Goal: Task Accomplishment & Management: Use online tool/utility

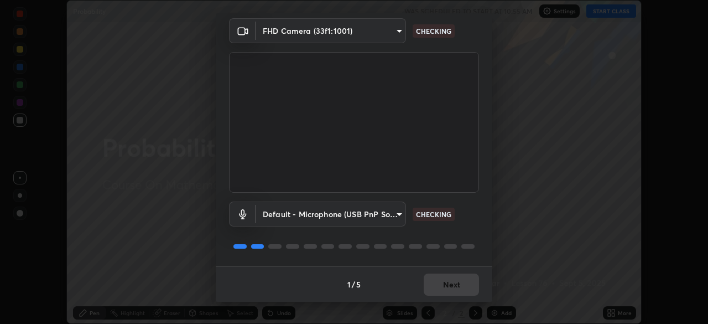
scroll to position [39, 0]
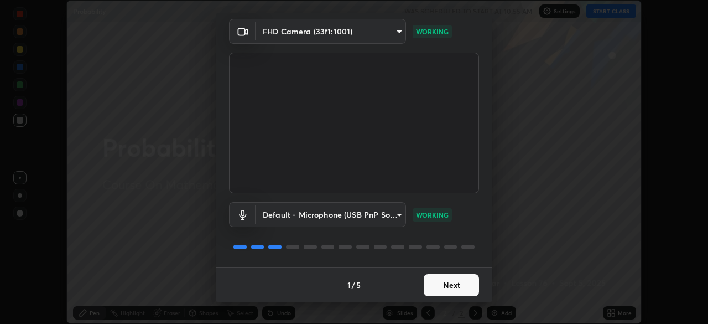
click at [448, 287] on button "Next" at bounding box center [451, 285] width 55 height 22
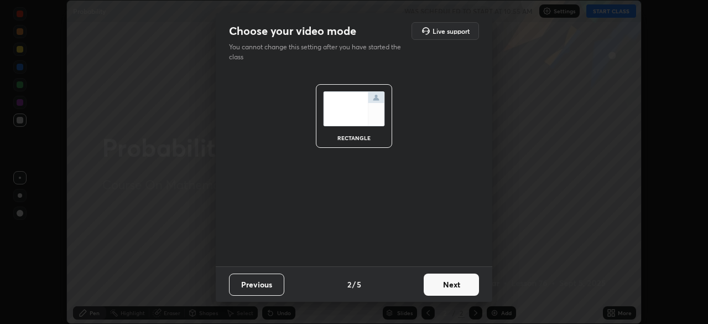
click at [447, 287] on button "Next" at bounding box center [451, 284] width 55 height 22
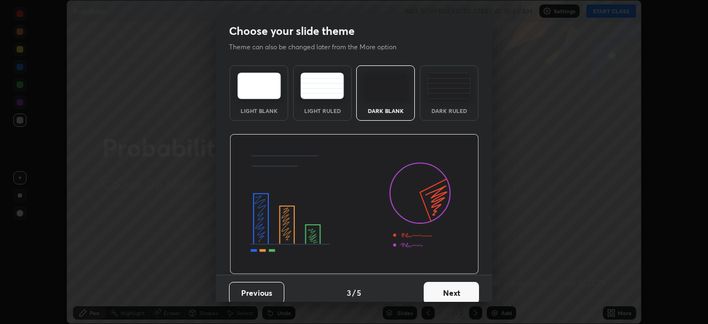
click at [451, 291] on button "Next" at bounding box center [451, 293] width 55 height 22
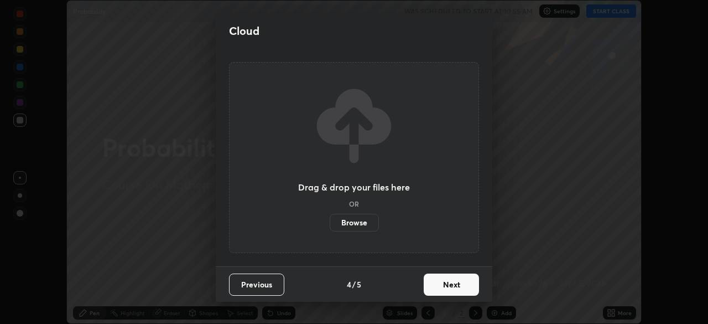
click at [450, 286] on button "Next" at bounding box center [451, 284] width 55 height 22
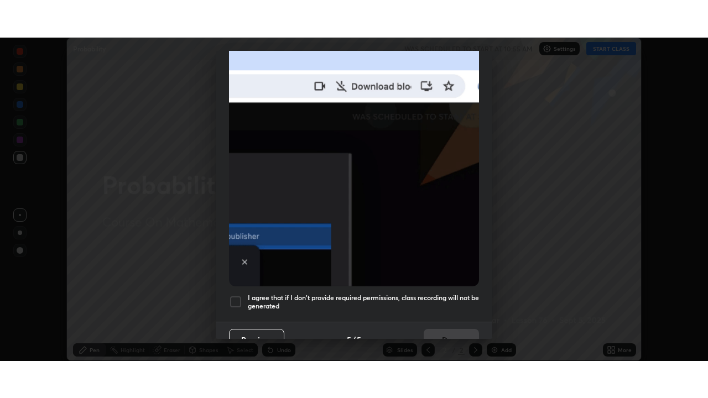
scroll to position [265, 0]
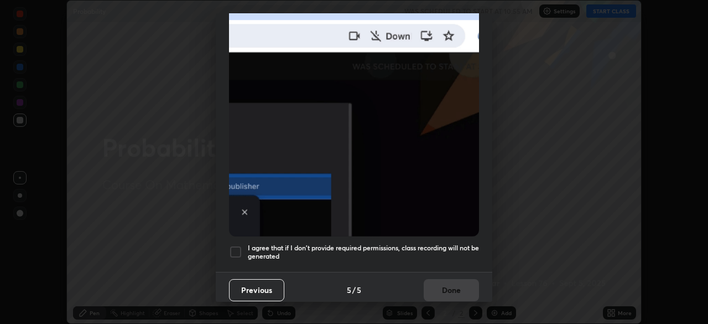
click at [233, 246] on div at bounding box center [235, 251] width 13 height 13
click at [455, 284] on button "Done" at bounding box center [451, 290] width 55 height 22
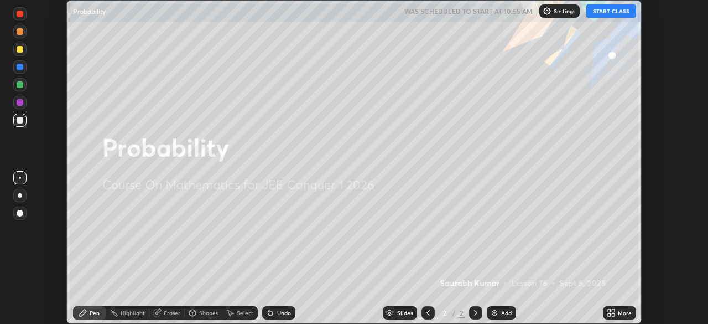
click at [609, 310] on icon at bounding box center [609, 310] width 3 height 3
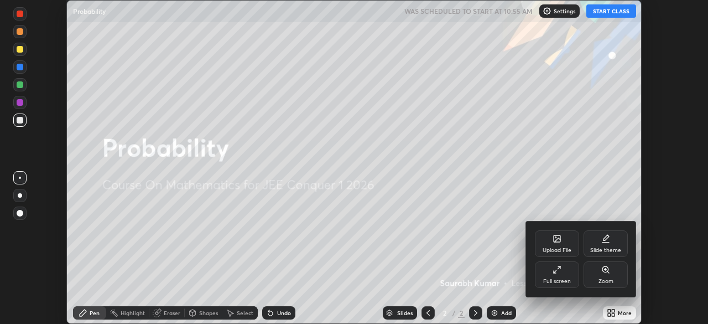
click at [556, 270] on icon at bounding box center [555, 271] width 3 height 3
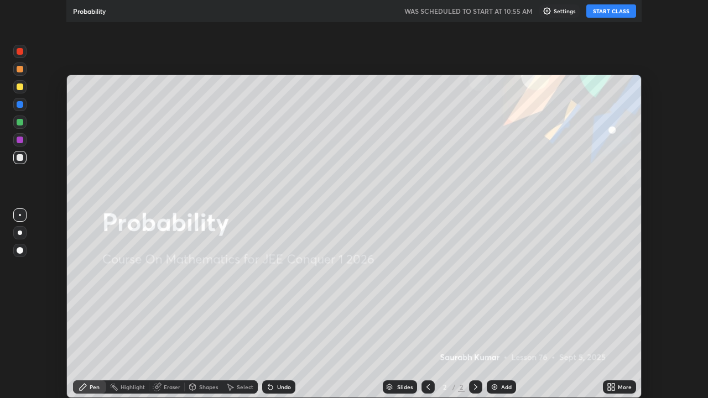
scroll to position [398, 708]
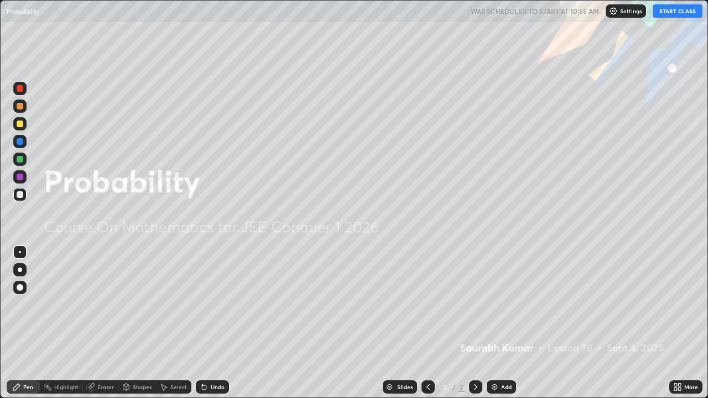
click at [675, 14] on button "START CLASS" at bounding box center [678, 10] width 50 height 13
click at [498, 323] on div "Add" at bounding box center [501, 386] width 29 height 13
